Goal: Information Seeking & Learning: Learn about a topic

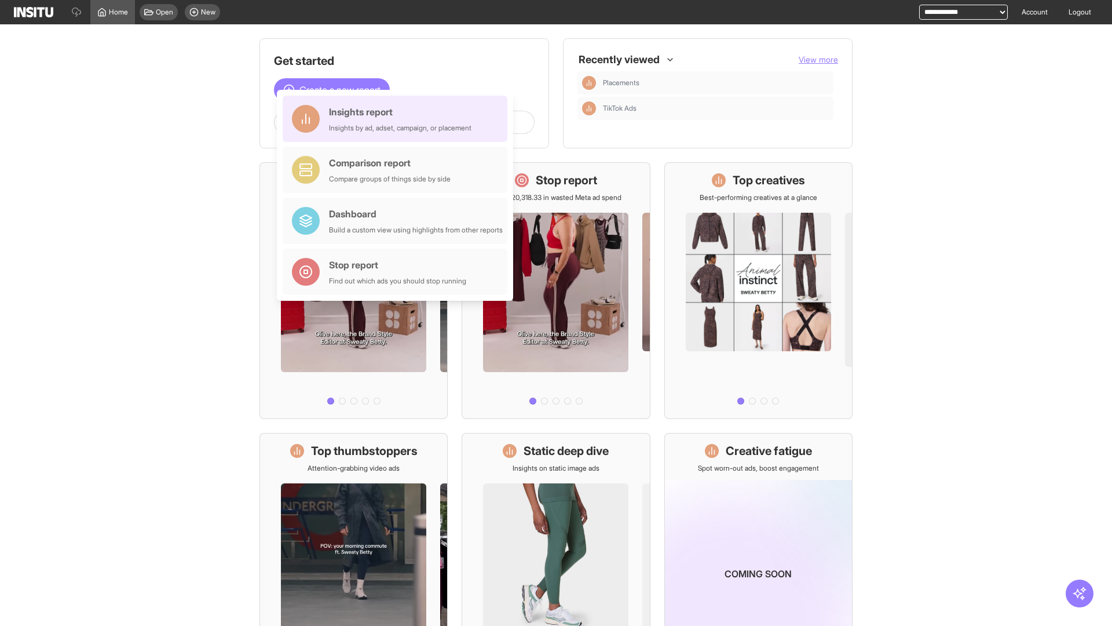
click at [398, 119] on div "Insights report Insights by ad, adset, campaign, or placement" at bounding box center [400, 119] width 142 height 28
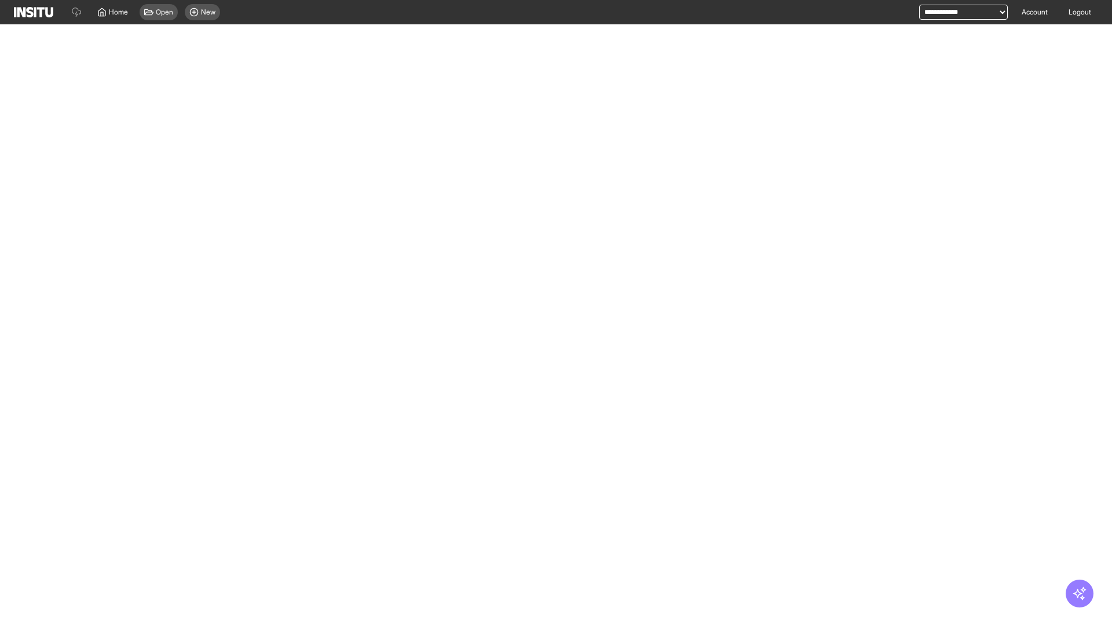
select select "**"
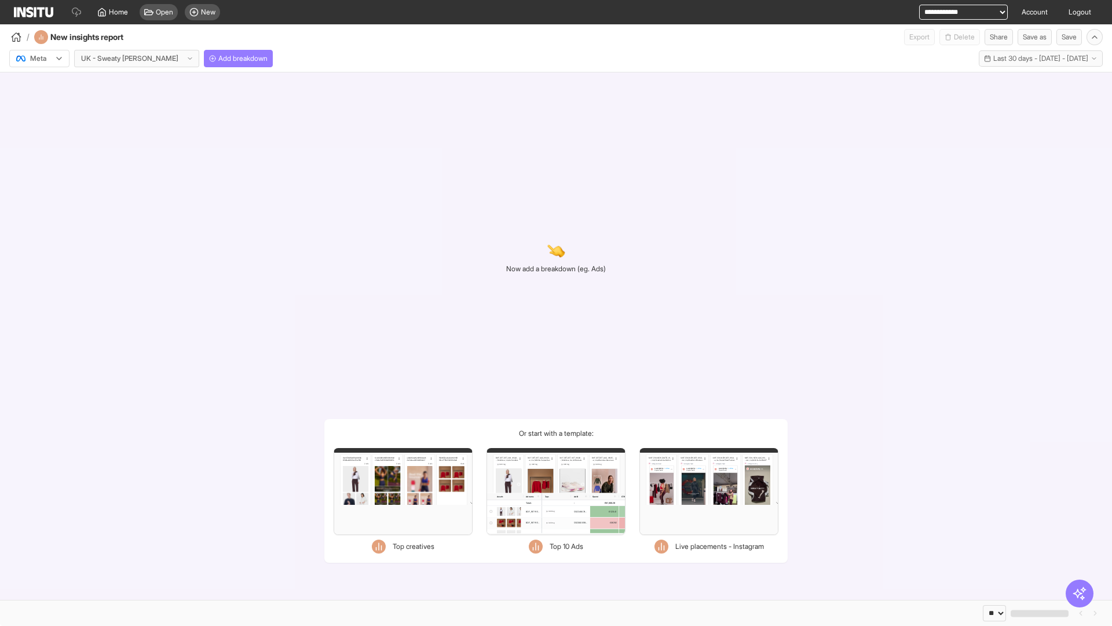
click at [39, 59] on div at bounding box center [31, 59] width 32 height 12
click at [39, 83] on span "Meta" at bounding box center [39, 83] width 16 height 10
click at [218, 59] on span "Add breakdown" at bounding box center [242, 58] width 49 height 9
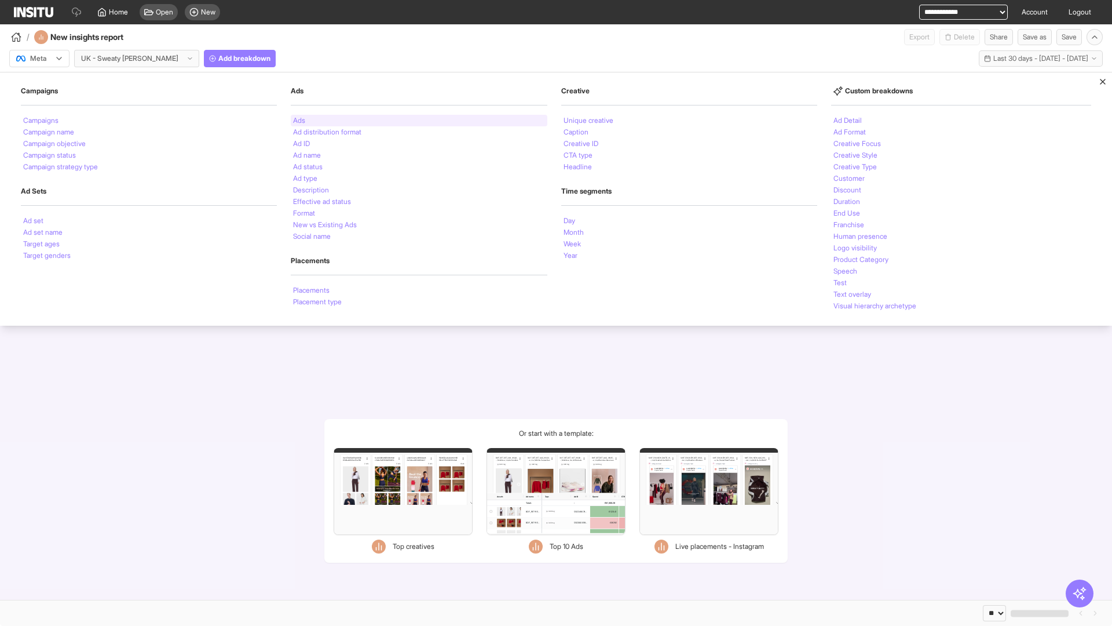
click at [298, 120] on li "Ads" at bounding box center [299, 120] width 12 height 7
